Goal: Transaction & Acquisition: Purchase product/service

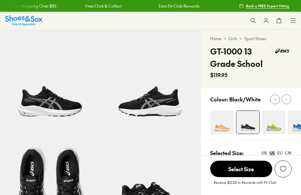
select select "*"
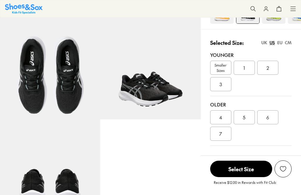
click at [268, 116] on span "6" at bounding box center [267, 117] width 3 height 7
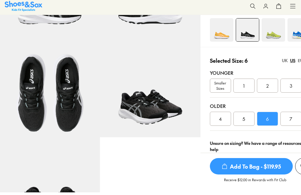
scroll to position [139, 1]
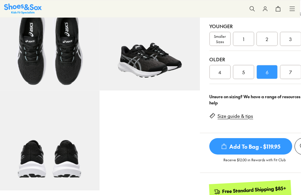
click at [268, 18] on div "Close dialog Join the FREE Fit Club & Get 10% Back Sign up to join our FREE Fit…" at bounding box center [150, 97] width 301 height 195
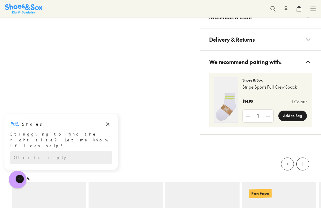
scroll to position [441, 0]
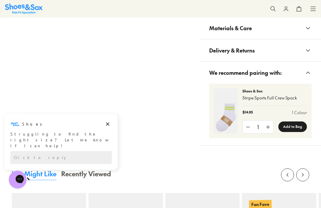
click at [268, 116] on div "$14.95 1 Colour" at bounding box center [274, 113] width 64 height 6
click at [222, 118] on img at bounding box center [226, 110] width 24 height 45
click at [223, 134] on img at bounding box center [226, 110] width 24 height 45
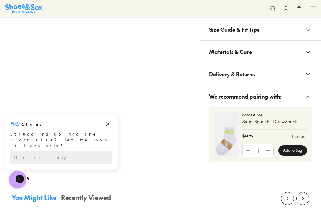
click at [299, 136] on link "1 Colour" at bounding box center [299, 136] width 15 height 6
click at [243, 133] on p "$14.95" at bounding box center [247, 136] width 10 height 6
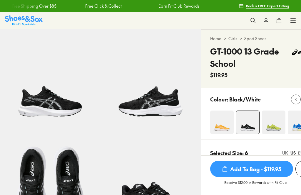
select select "*"
click at [268, 161] on span "Add To Bag - $119.95" at bounding box center [251, 169] width 83 height 16
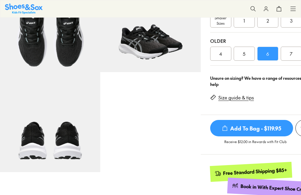
click at [242, 127] on span "Add To Bag - $119.95" at bounding box center [251, 128] width 83 height 16
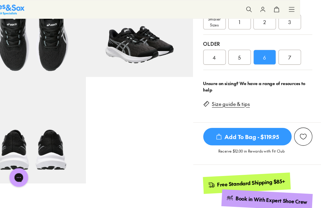
scroll to position [159, 0]
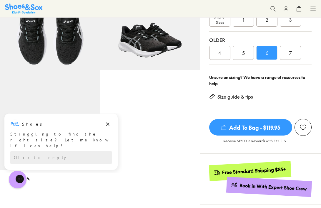
click at [261, 136] on span "Add To Bag - $119.95" at bounding box center [250, 127] width 83 height 16
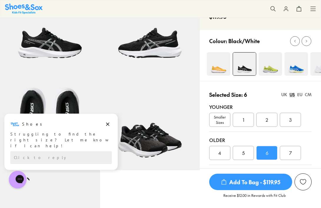
click at [246, 174] on span "Add To Bag - $119.95" at bounding box center [250, 182] width 83 height 16
click at [266, 174] on span "Add To Bag - $119.95" at bounding box center [250, 182] width 83 height 16
click at [237, 87] on div at bounding box center [160, 104] width 321 height 208
click at [262, 174] on span "Add To Bag - $119.95" at bounding box center [250, 182] width 83 height 16
click at [251, 186] on span "Add To Bag - $119.95" at bounding box center [250, 182] width 83 height 16
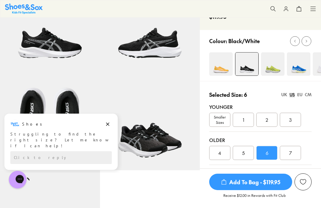
click at [251, 186] on span "Add To Bag - $119.95" at bounding box center [250, 182] width 83 height 16
click at [248, 188] on span "Add To Bag - $119.95" at bounding box center [250, 182] width 83 height 16
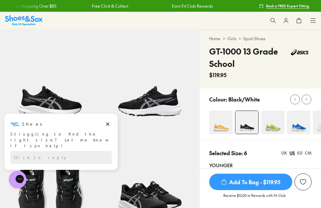
click at [254, 181] on span "Add To Bag - $119.95" at bounding box center [250, 182] width 83 height 16
click at [260, 179] on span "Add To Bag - $119.95" at bounding box center [250, 182] width 83 height 16
click at [241, 181] on span "Add To Bag - $119.95" at bounding box center [250, 182] width 83 height 16
click at [248, 187] on span "Add To Bag - $119.95" at bounding box center [250, 182] width 83 height 16
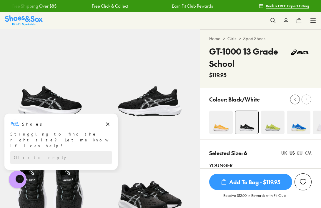
click at [248, 187] on span "Add To Bag - $119.95" at bounding box center [250, 182] width 83 height 16
click at [266, 182] on span "Add To Bag - $119.95" at bounding box center [250, 182] width 83 height 16
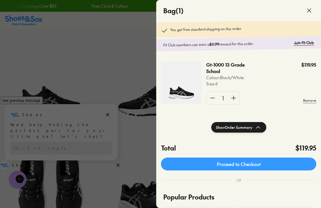
click at [263, 164] on link "Proceed to Checkout" at bounding box center [238, 164] width 155 height 13
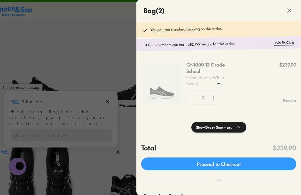
click at [190, 95] on div at bounding box center [218, 86] width 165 height 173
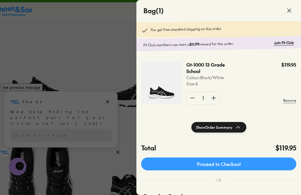
click at [236, 126] on icon at bounding box center [238, 127] width 7 height 7
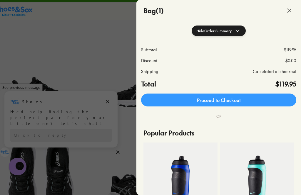
scroll to position [96, 0]
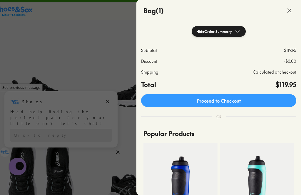
click at [225, 98] on link "Proceed to Checkout" at bounding box center [218, 100] width 155 height 13
